Goal: Information Seeking & Learning: Find specific fact

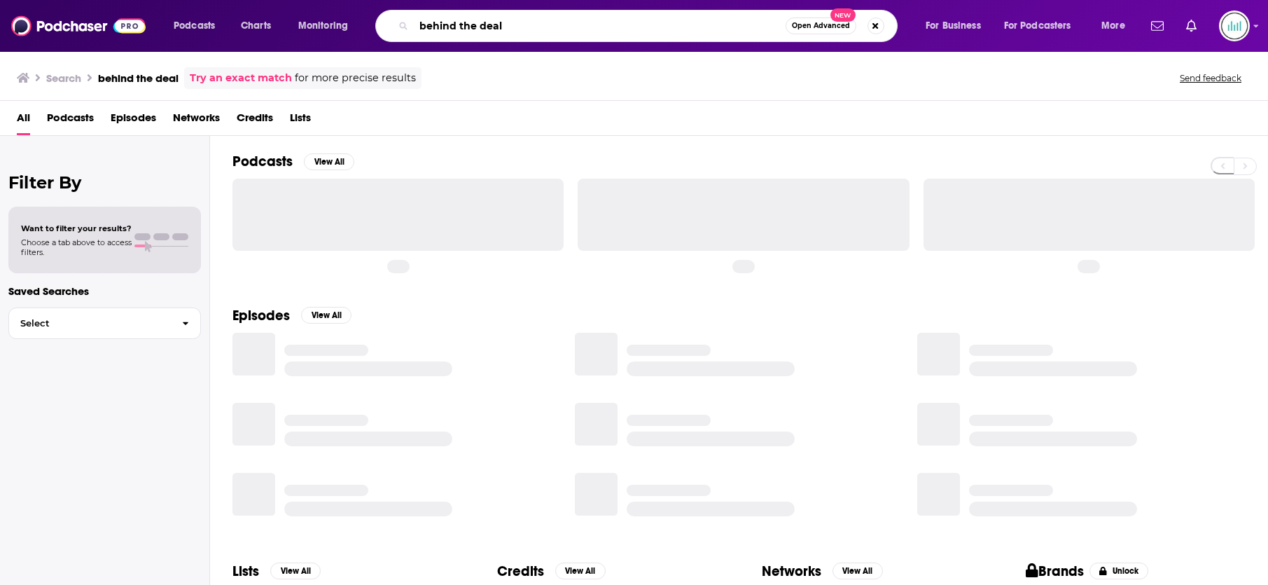
click at [579, 29] on input "behind the deal" at bounding box center [600, 26] width 372 height 22
click at [579, 28] on input "behind the deal" at bounding box center [600, 26] width 372 height 22
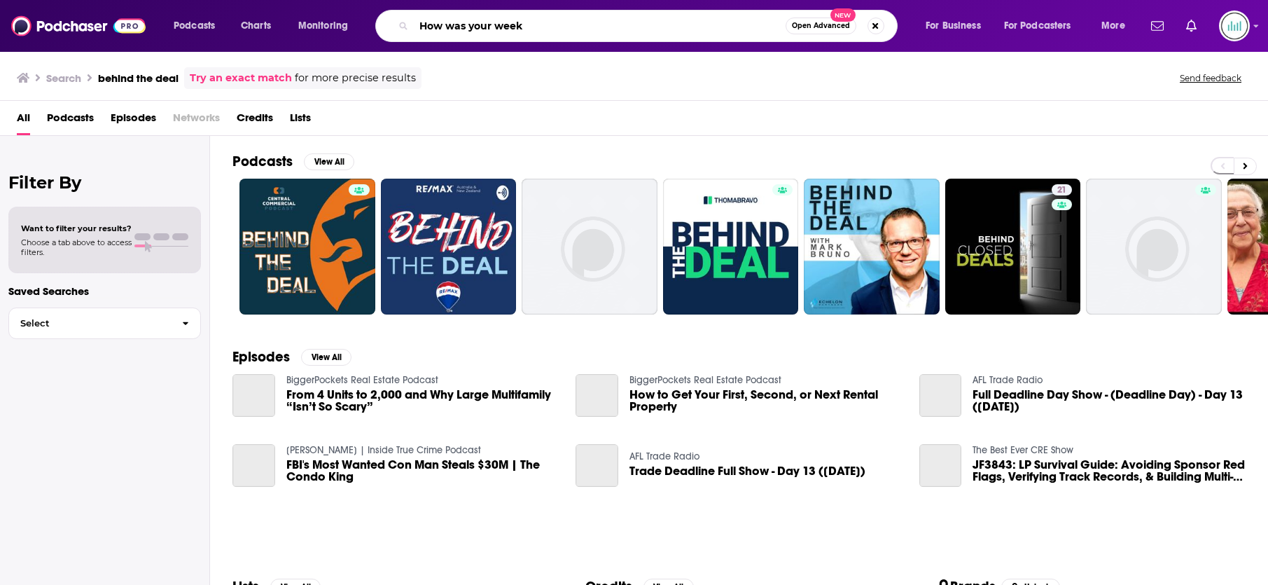
type input "How was your week"
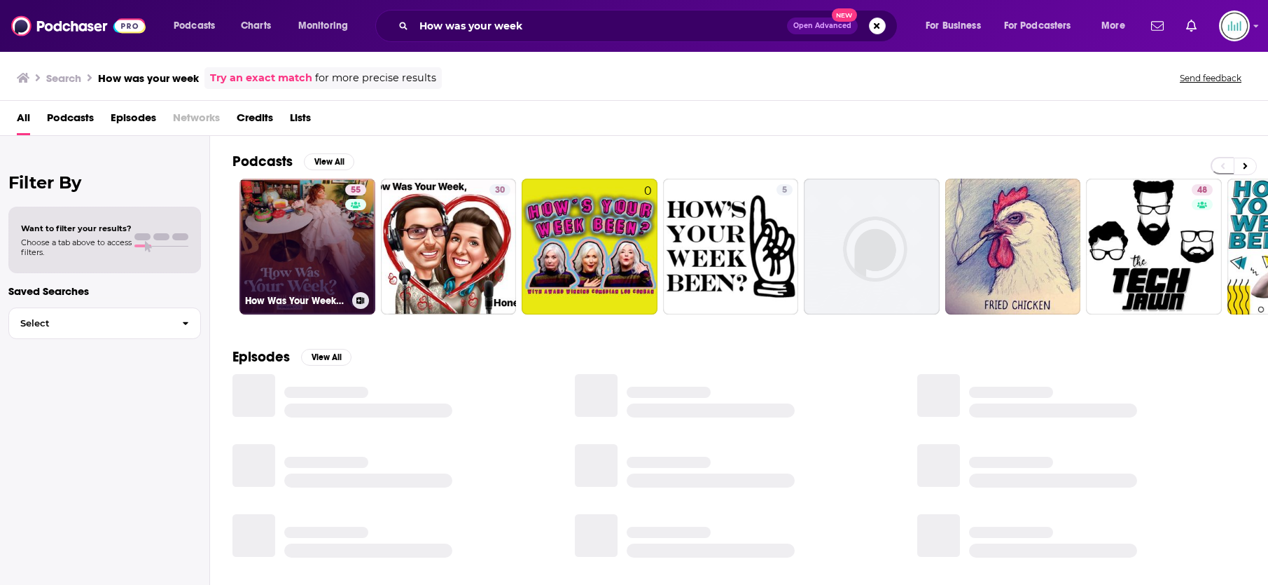
click at [355, 243] on div "55" at bounding box center [357, 238] width 25 height 108
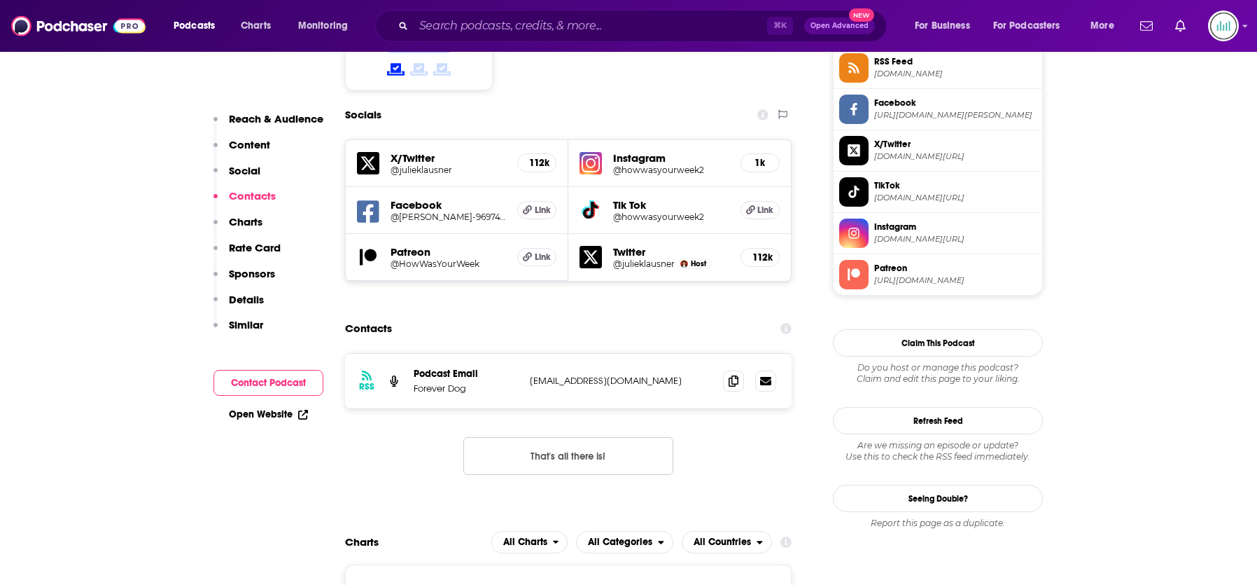
scroll to position [1180, 0]
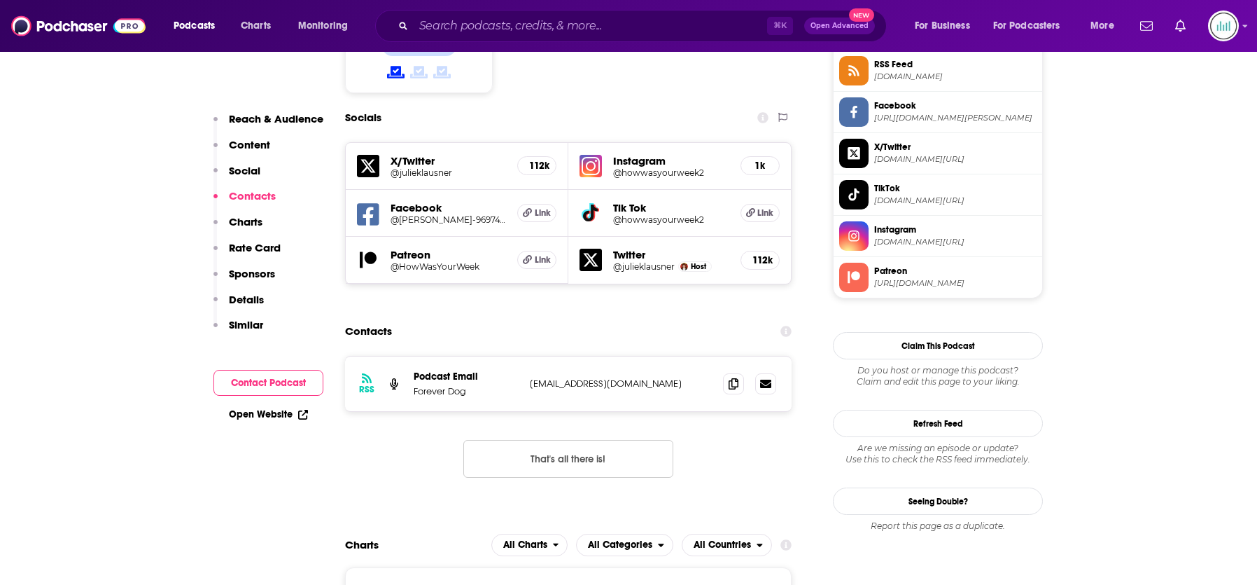
click at [881, 78] on span "[DOMAIN_NAME]" at bounding box center [955, 76] width 162 height 11
